Goal: Task Accomplishment & Management: Manage account settings

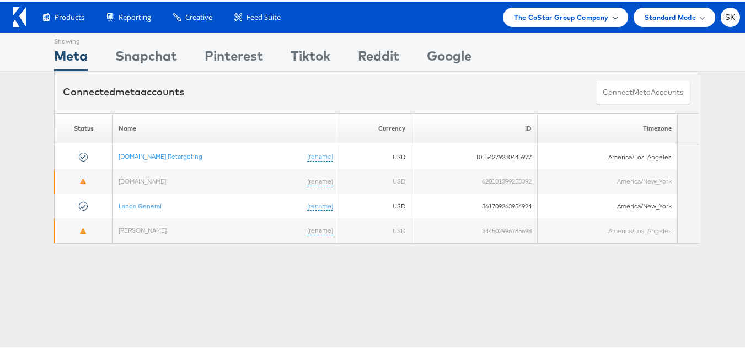
click at [562, 10] on span "The CoStar Group Company" at bounding box center [561, 16] width 94 height 12
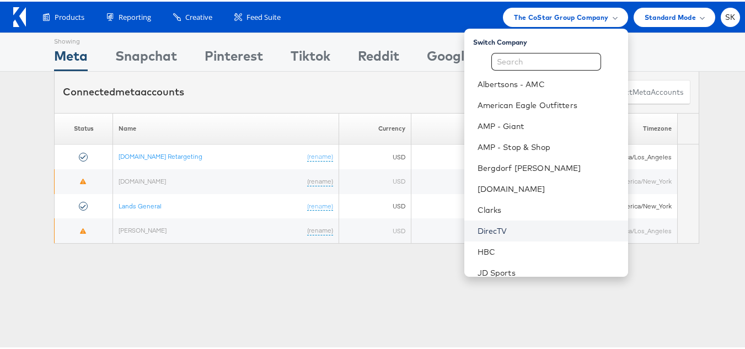
click at [478, 225] on link "DirecTV" at bounding box center [549, 229] width 142 height 11
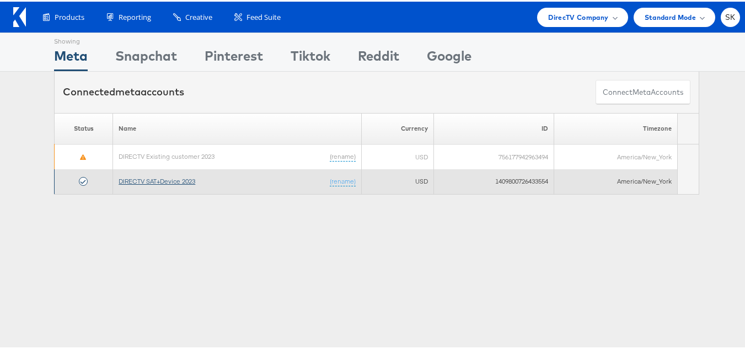
click at [146, 181] on link "DIRECTV SAT+Device 2023" at bounding box center [157, 179] width 77 height 8
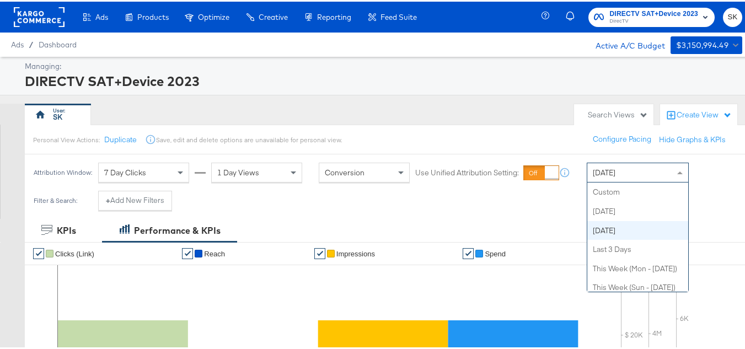
click at [606, 167] on span "Yesterday" at bounding box center [604, 171] width 23 height 10
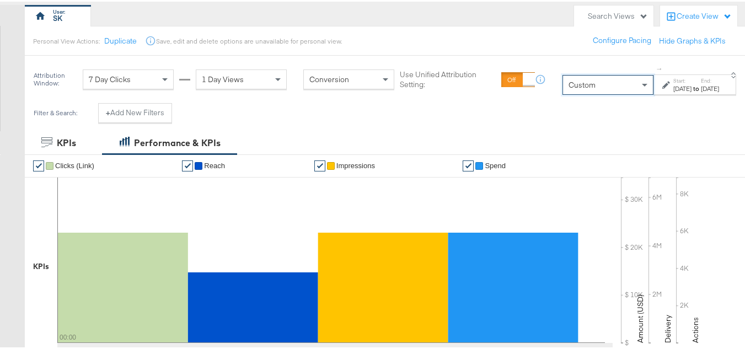
scroll to position [165, 0]
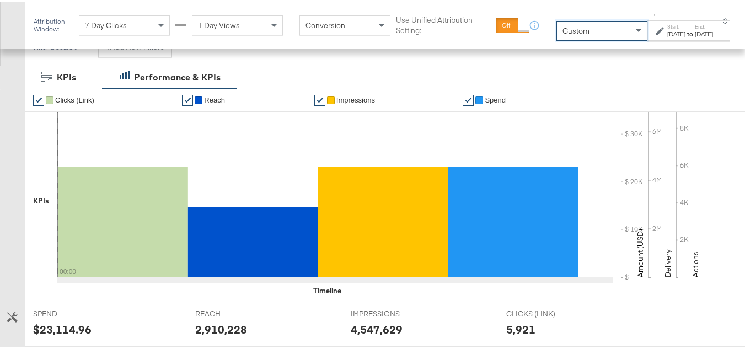
click at [668, 35] on div "Oct 15th 2025" at bounding box center [677, 32] width 18 height 9
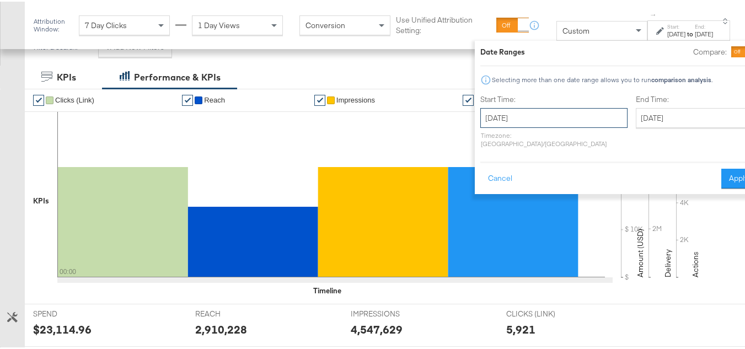
click at [512, 114] on input "October 15th 2025" at bounding box center [553, 116] width 147 height 20
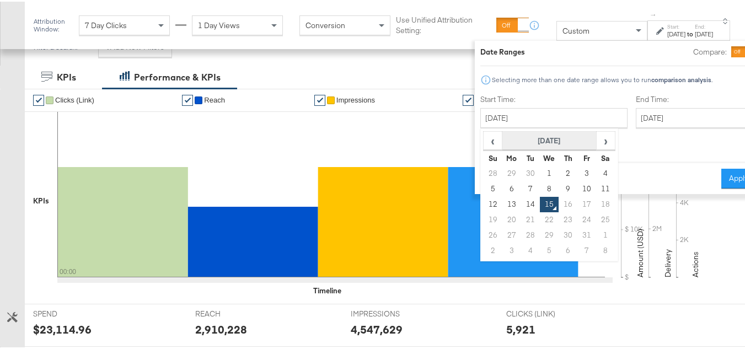
click at [506, 133] on th "October 2025" at bounding box center [550, 139] width 94 height 19
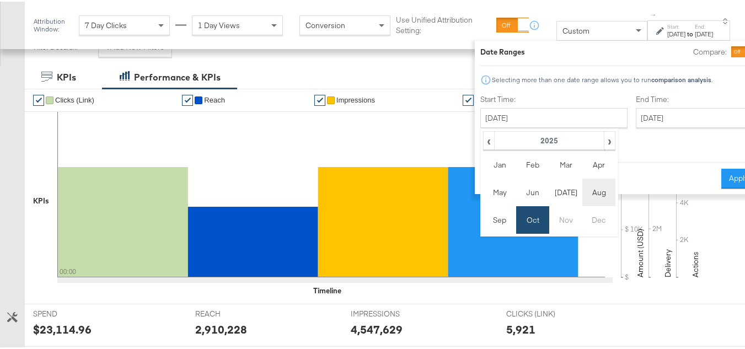
click at [583, 198] on td "Aug" at bounding box center [599, 191] width 33 height 28
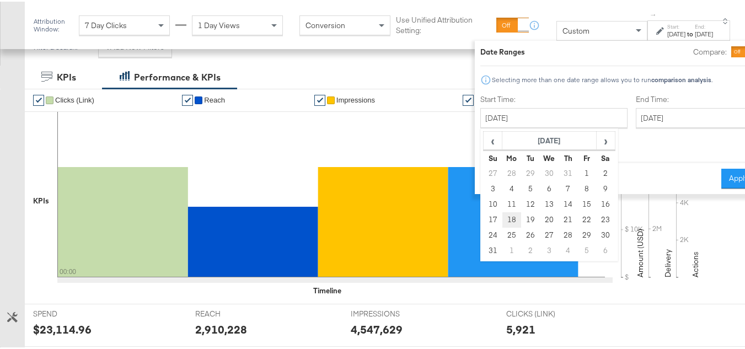
click at [503, 217] on td "18" at bounding box center [512, 218] width 19 height 15
type input "August 18th 2025"
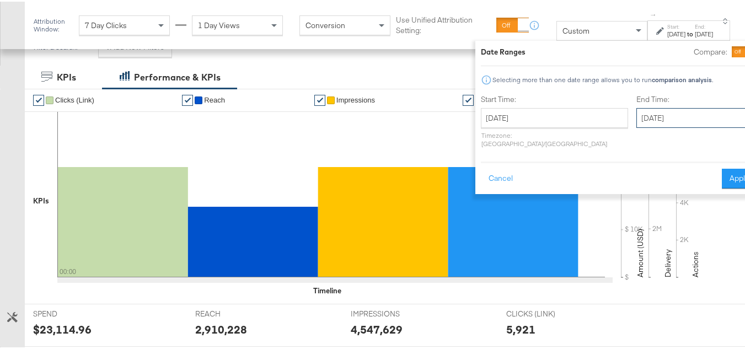
click at [662, 120] on input "October 15th 2025" at bounding box center [695, 116] width 116 height 20
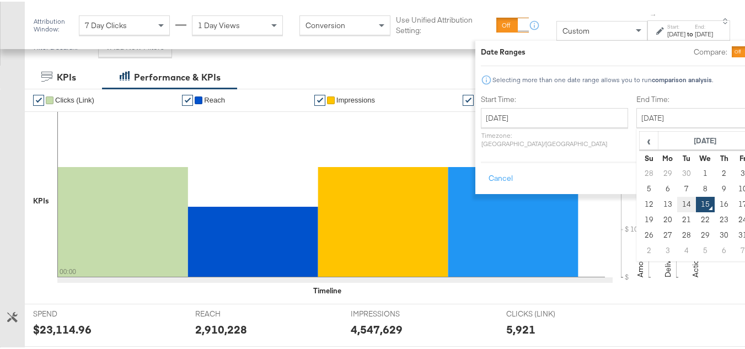
click at [677, 201] on td "14" at bounding box center [686, 202] width 19 height 15
type input "October 14th 2025"
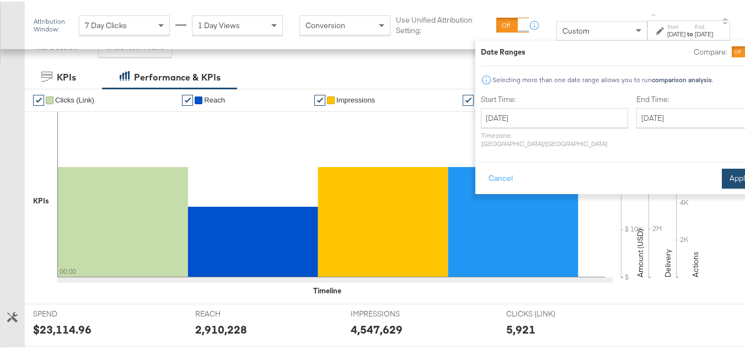
click at [722, 168] on button "Apply" at bounding box center [739, 177] width 35 height 20
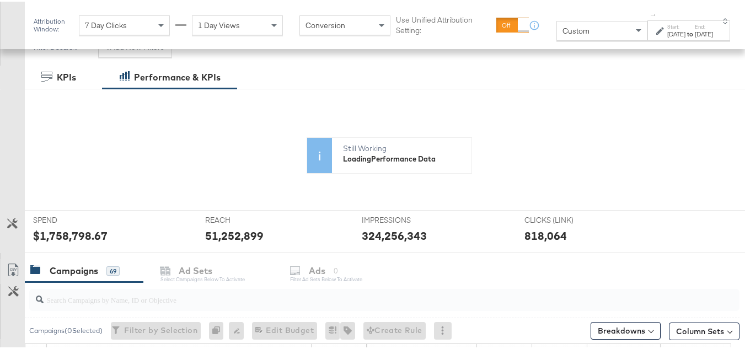
scroll to position [386, 0]
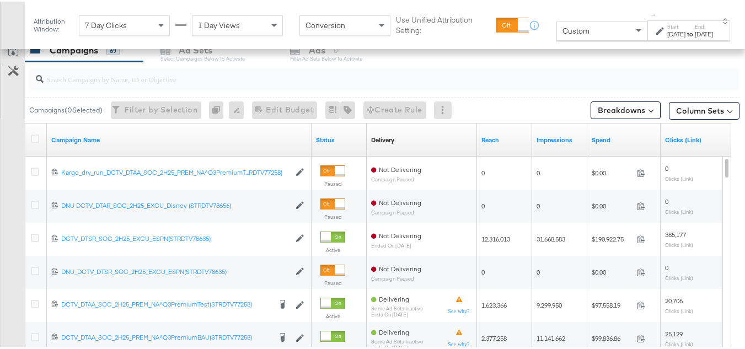
click at [131, 82] on input "search" at bounding box center [360, 73] width 633 height 22
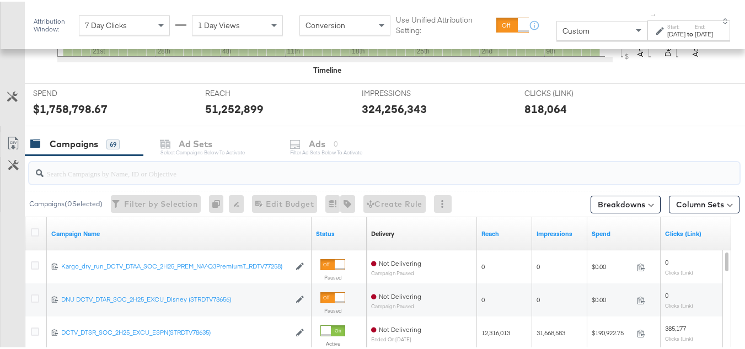
scroll to position [480, 0]
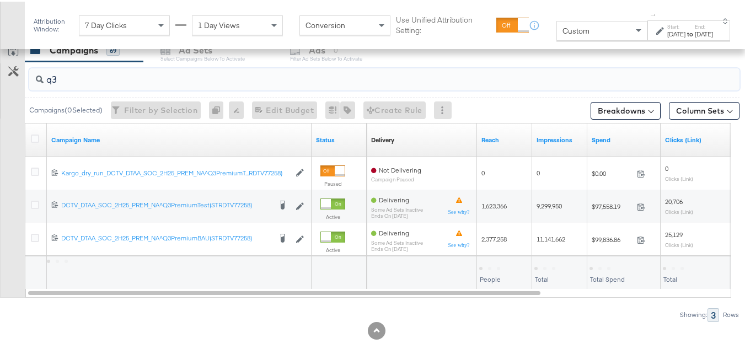
type input "q3"
click at [29, 134] on div at bounding box center [36, 139] width 20 height 20
click at [34, 138] on icon at bounding box center [35, 137] width 8 height 8
click at [0, 0] on input "checkbox" at bounding box center [0, 0] width 0 height 0
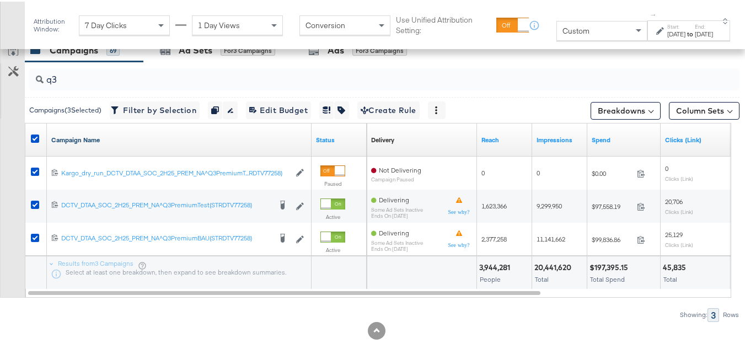
click at [104, 139] on link "Campaign Name" at bounding box center [179, 138] width 256 height 9
click at [104, 141] on link "Campaign Name ↓" at bounding box center [179, 138] width 256 height 9
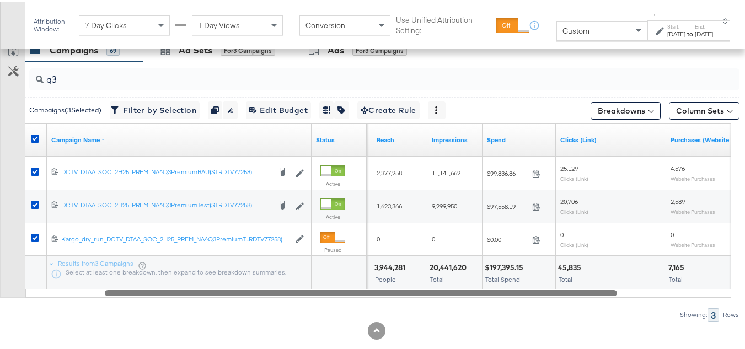
drag, startPoint x: 478, startPoint y: 291, endPoint x: 557, endPoint y: 293, distance: 78.9
click at [557, 293] on div at bounding box center [361, 290] width 512 height 9
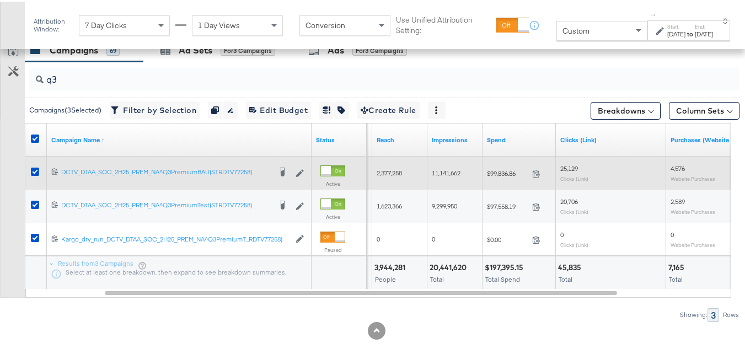
click at [500, 171] on span "$99,836.86" at bounding box center [507, 172] width 41 height 8
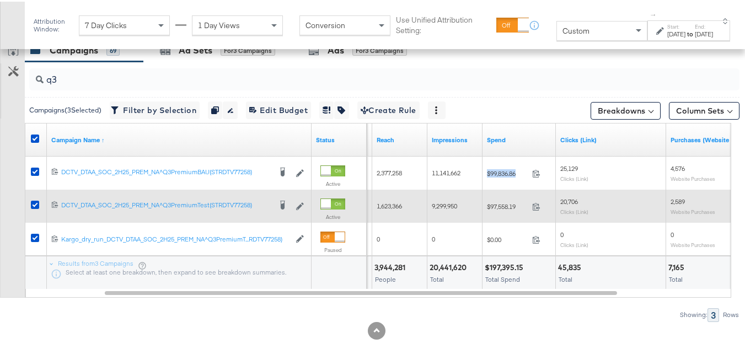
copy div "$99,836.86"
click at [508, 211] on div "$97,558.19 97558.19" at bounding box center [519, 204] width 73 height 17
copy div "$97,558.19"
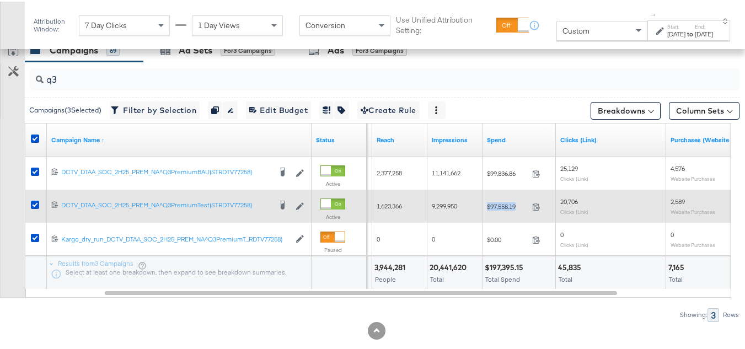
click at [509, 213] on div "$97,558.19 97558.19" at bounding box center [519, 204] width 73 height 17
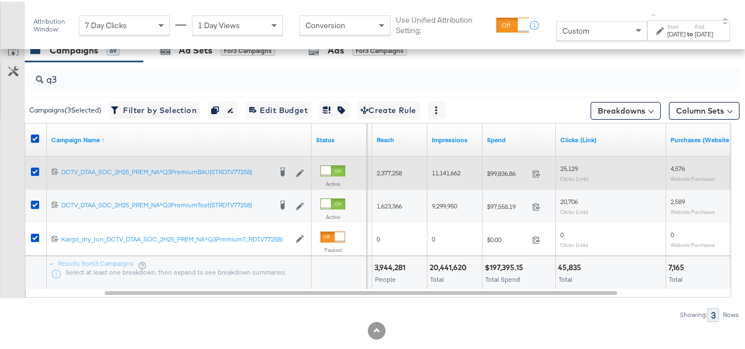
click at [409, 168] on div "2,377,258" at bounding box center [400, 171] width 46 height 9
click at [383, 172] on span "2,377,258" at bounding box center [389, 171] width 25 height 8
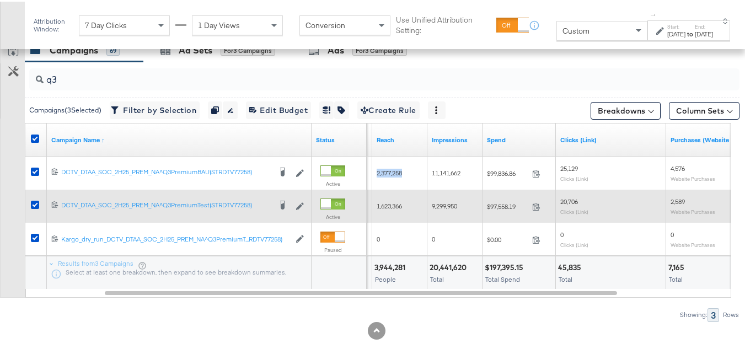
copy span "2,377,258"
click at [388, 199] on div "1,623,366" at bounding box center [399, 205] width 55 height 18
copy span "1,623,366"
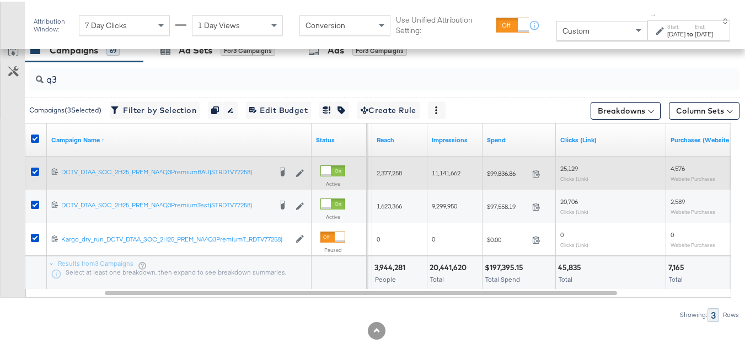
click at [446, 166] on div "11,141,662" at bounding box center [455, 172] width 55 height 18
copy span "11,141,662"
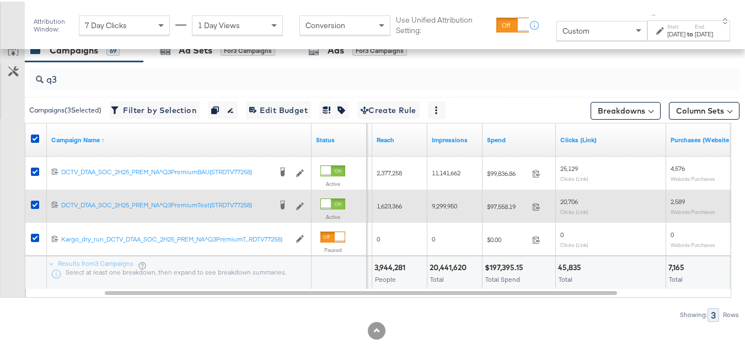
click at [443, 200] on span "9,299,950" at bounding box center [444, 204] width 25 height 8
copy span "9,299,950"
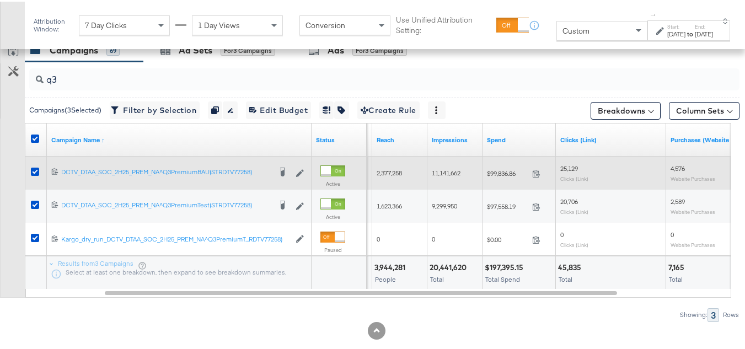
click at [567, 164] on span "25,129" at bounding box center [569, 167] width 18 height 8
copy span "25,129"
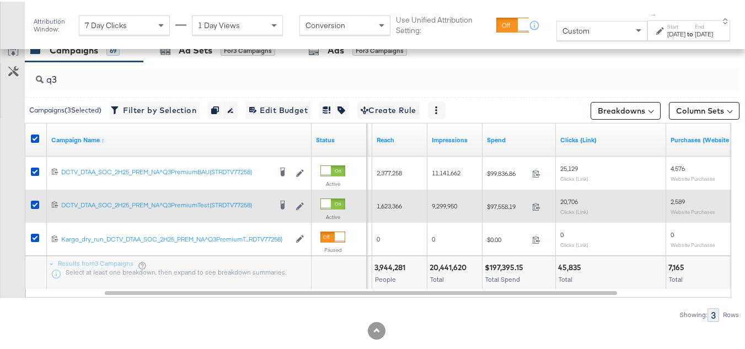
click at [563, 201] on span "20,706" at bounding box center [569, 200] width 18 height 8
copy span "20,706"
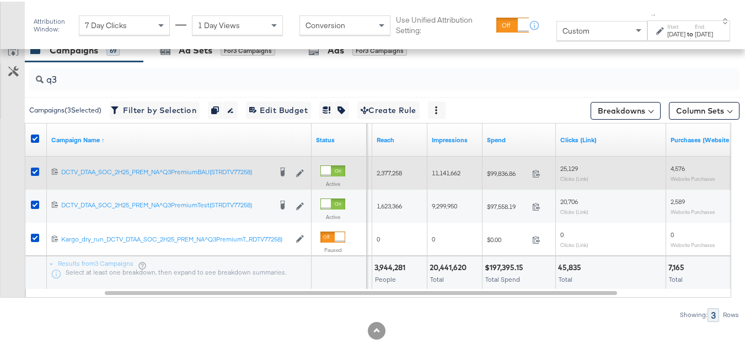
drag, startPoint x: 600, startPoint y: 250, endPoint x: 727, endPoint y: 170, distance: 150.3
click at [600, 250] on div "0 Clicks (Link)" at bounding box center [611, 238] width 110 height 26
click at [681, 168] on span "4,576" at bounding box center [678, 167] width 14 height 8
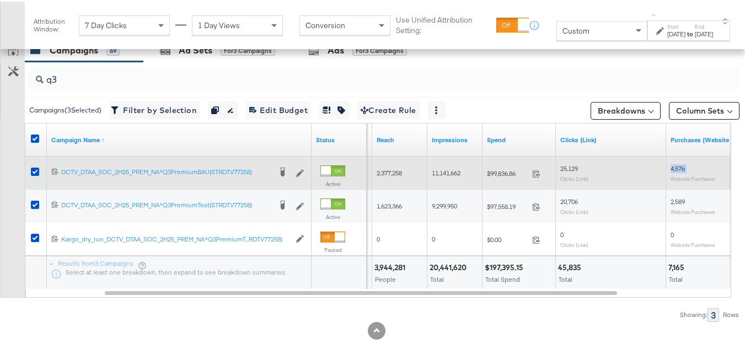
copy span "4,576"
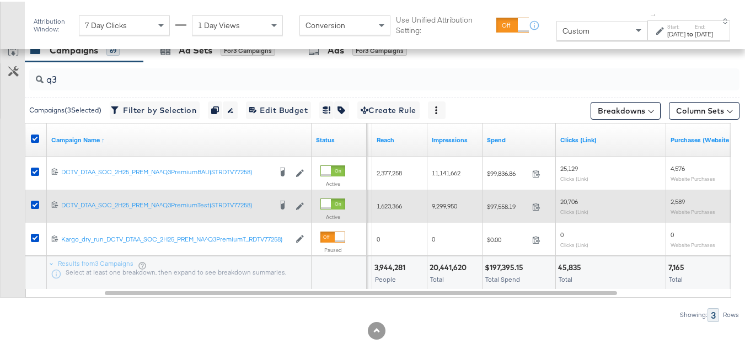
click at [672, 195] on div "2,589 Website Purchases" at bounding box center [721, 204] width 110 height 26
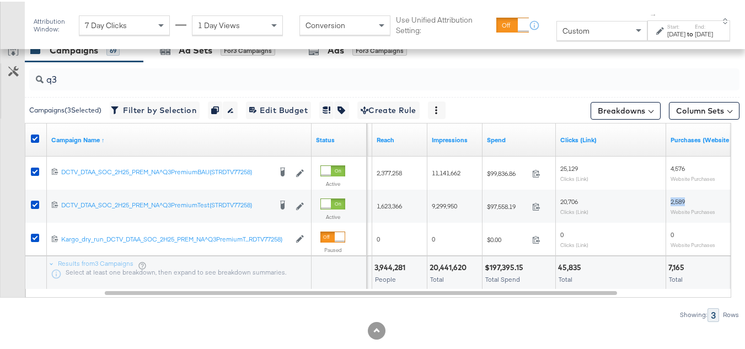
copy span "2,589"
click at [492, 282] on span "Total Spend" at bounding box center [502, 278] width 35 height 8
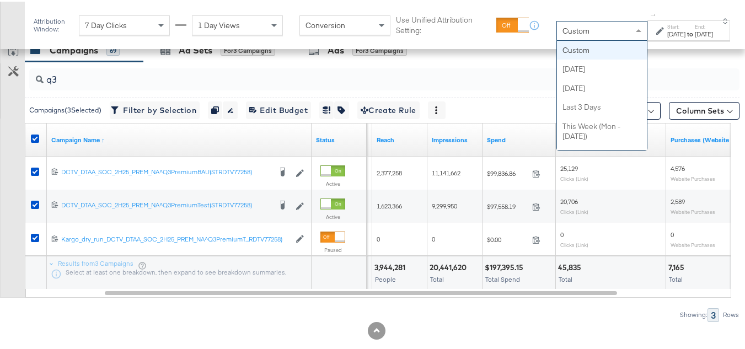
click at [572, 25] on div "Custom" at bounding box center [602, 29] width 90 height 19
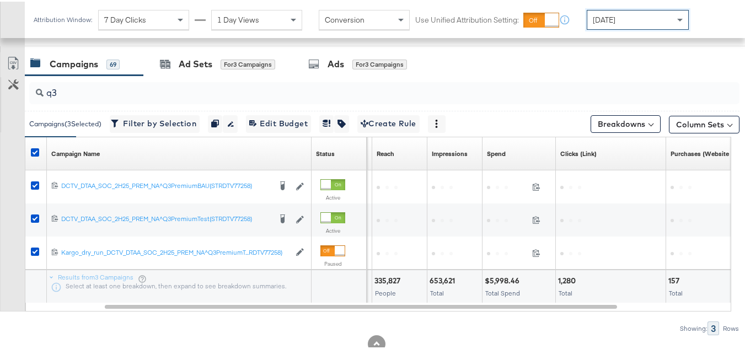
scroll to position [468, 0]
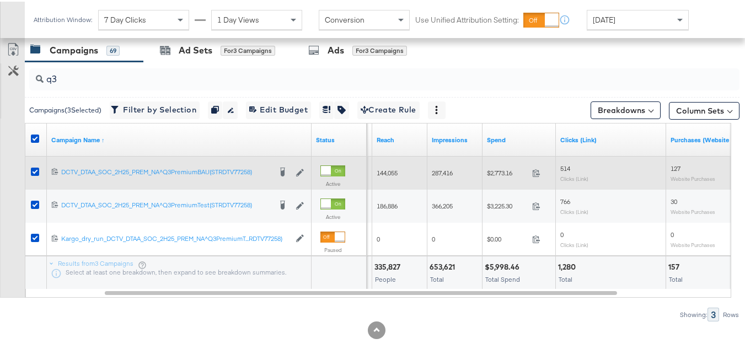
click at [507, 170] on span "$2,773.16" at bounding box center [507, 171] width 41 height 8
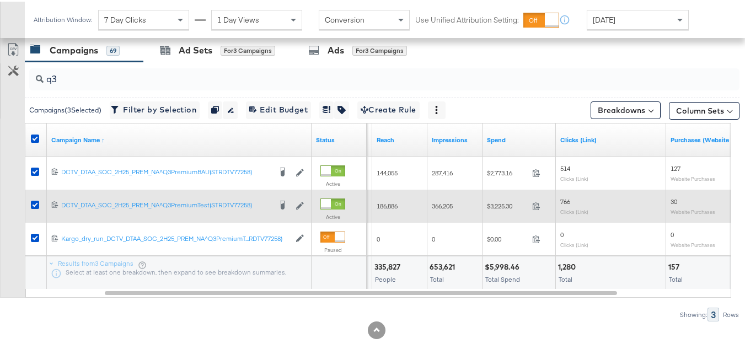
click at [496, 200] on div "$3,225.30 3225.3" at bounding box center [519, 204] width 73 height 17
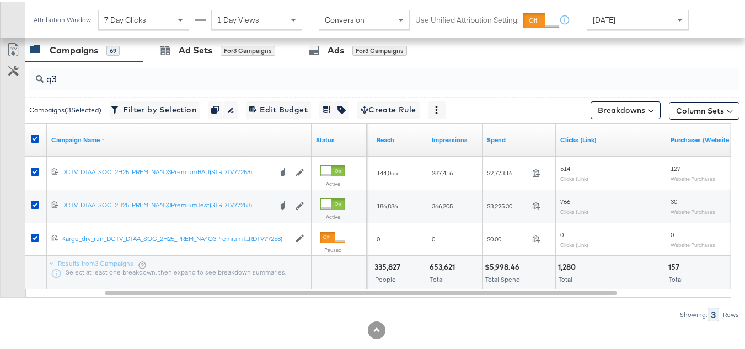
click at [523, 265] on div at bounding box center [538, 265] width 30 height 10
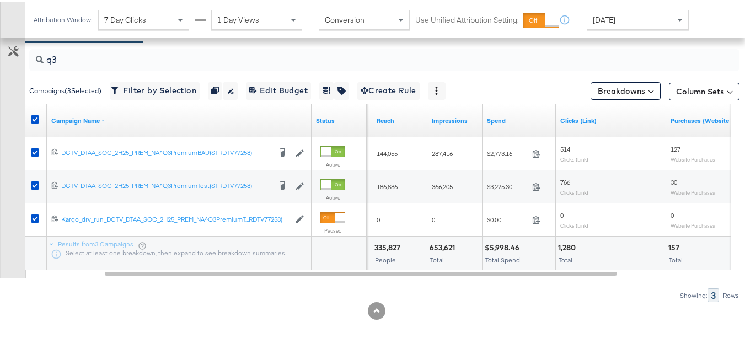
scroll to position [0, 0]
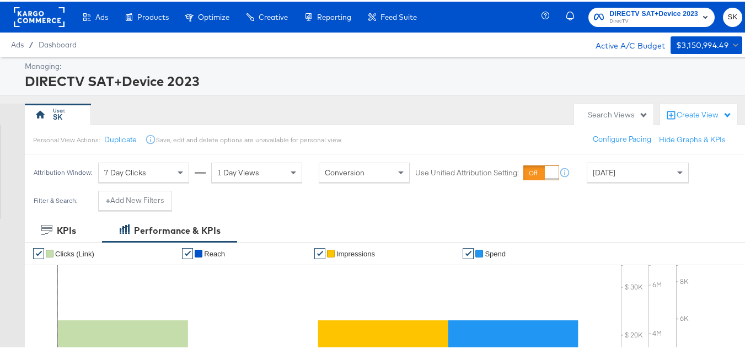
click at [33, 14] on rect at bounding box center [39, 16] width 51 height 20
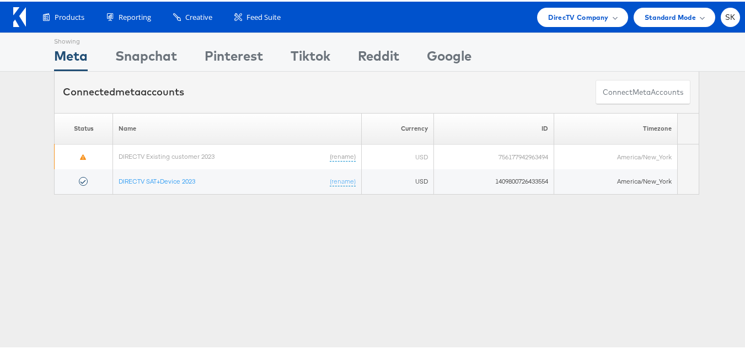
click at [734, 13] on div "Products Product Catalogs Enhance Your Product Catalog, Map Them to Publishers,…" at bounding box center [377, 15] width 754 height 31
click at [727, 13] on span "SK" at bounding box center [730, 15] width 10 height 7
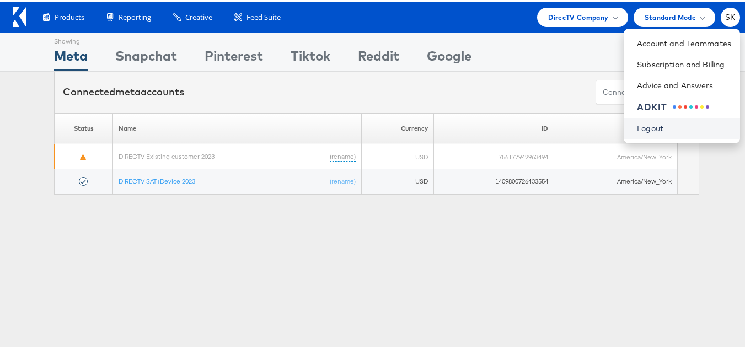
click at [638, 122] on link "Logout" at bounding box center [684, 126] width 94 height 11
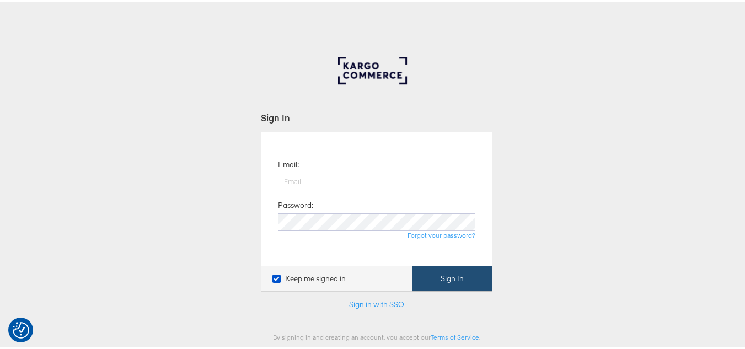
type input "[PERSON_NAME][EMAIL_ADDRESS][DOMAIN_NAME]"
click at [435, 281] on button "Sign In" at bounding box center [452, 277] width 79 height 25
